Goal: Transaction & Acquisition: Subscribe to service/newsletter

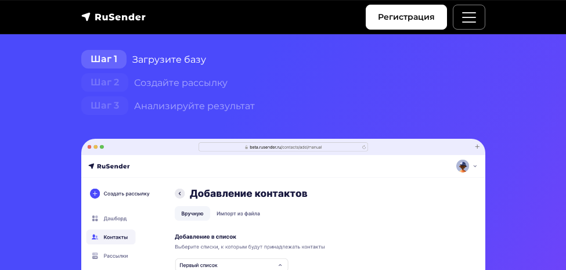
scroll to position [223, 0]
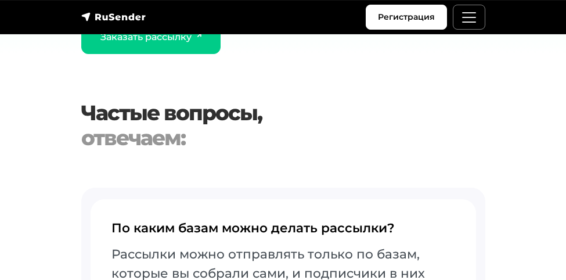
scroll to position [3123, 0]
